Goal: Navigation & Orientation: Find specific page/section

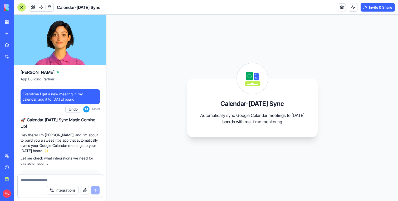
scroll to position [644, 0]
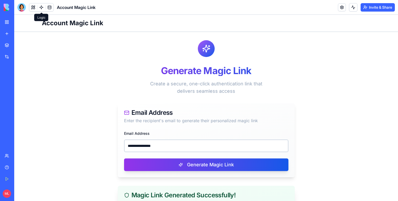
scroll to position [87, 0]
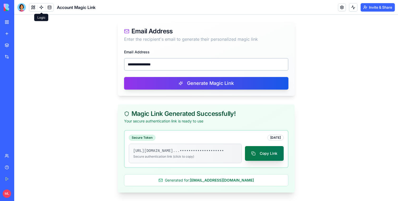
click at [261, 151] on button "Copy Link" at bounding box center [264, 153] width 39 height 15
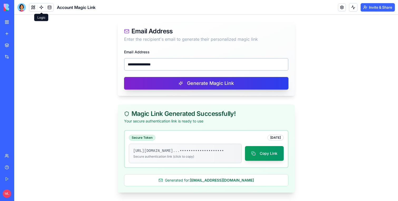
click at [168, 80] on button "Generate Magic Link" at bounding box center [206, 83] width 164 height 13
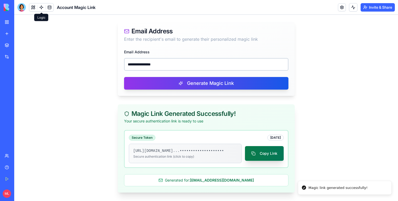
click at [271, 150] on button "Copy Link" at bounding box center [264, 153] width 39 height 15
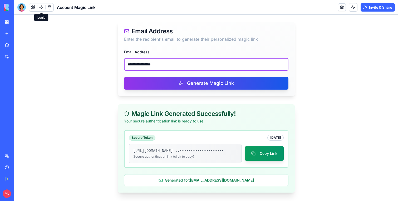
click at [174, 60] on input "**********" at bounding box center [206, 64] width 164 height 13
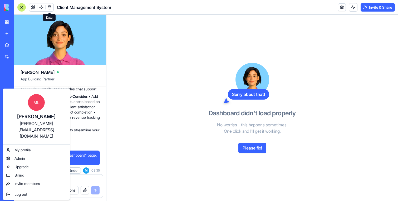
click at [124, 140] on html "BETA My Workspace New app Marketplace Integrations Recent Baby Stats Tracker Cl…" at bounding box center [199, 100] width 398 height 201
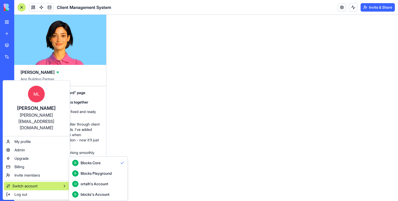
click at [172, 138] on html "BETA My Workspace New app Marketplace Integrations Recent ClientFlow Pro Slack …" at bounding box center [199, 100] width 398 height 201
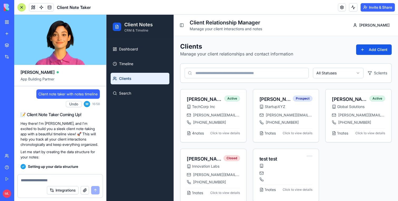
scroll to position [1758, 0]
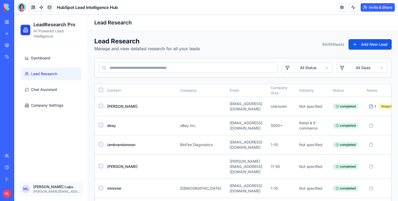
scroll to position [1577, 0]
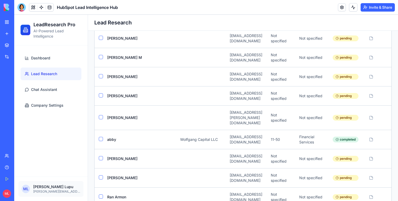
click at [62, 132] on div "Dashboard Lead Research Chat Assistant Company Settings" at bounding box center [50, 111] width 73 height 131
